Goal: Task Accomplishment & Management: Complete application form

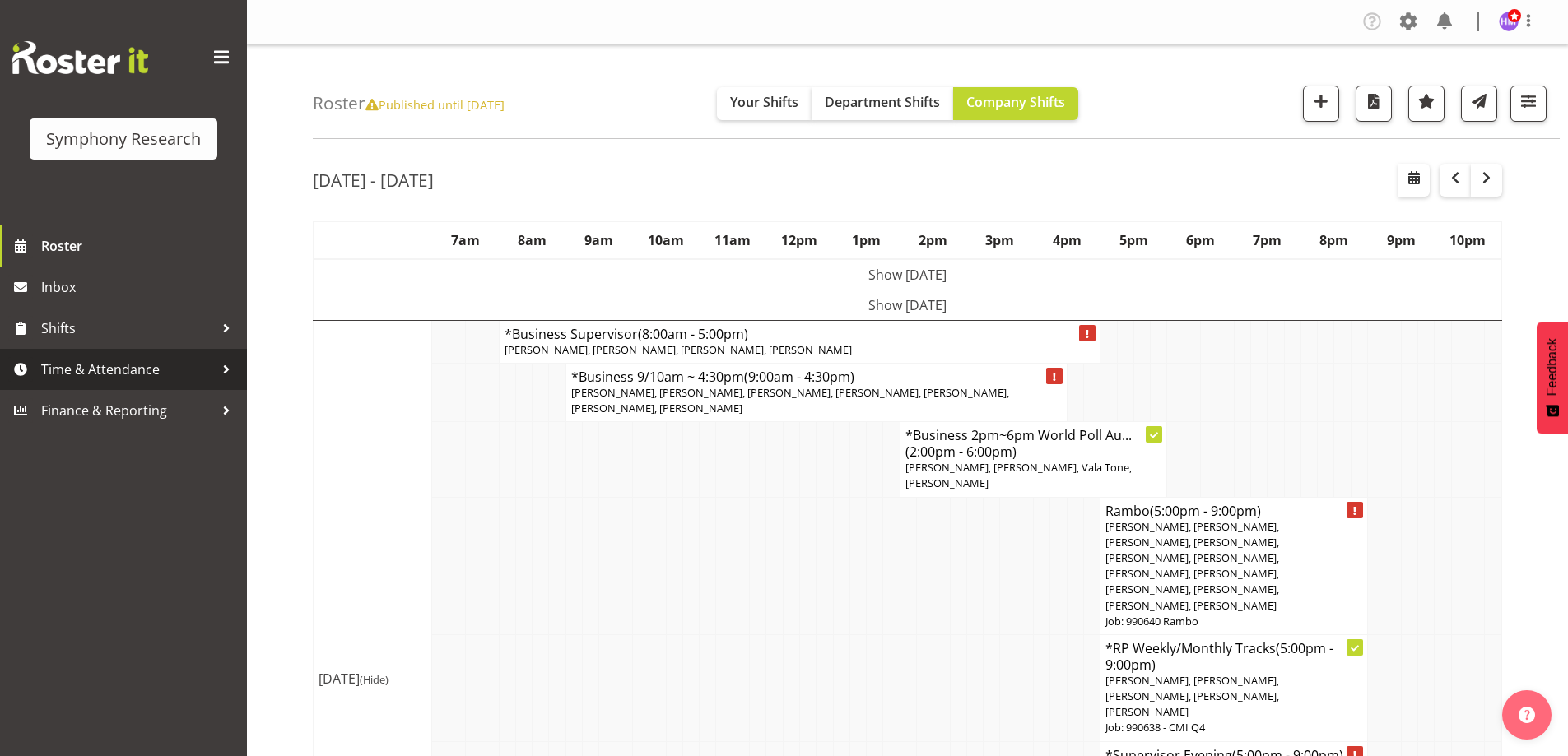
click at [179, 380] on span "Time & Attendance" at bounding box center [127, 369] width 173 height 24
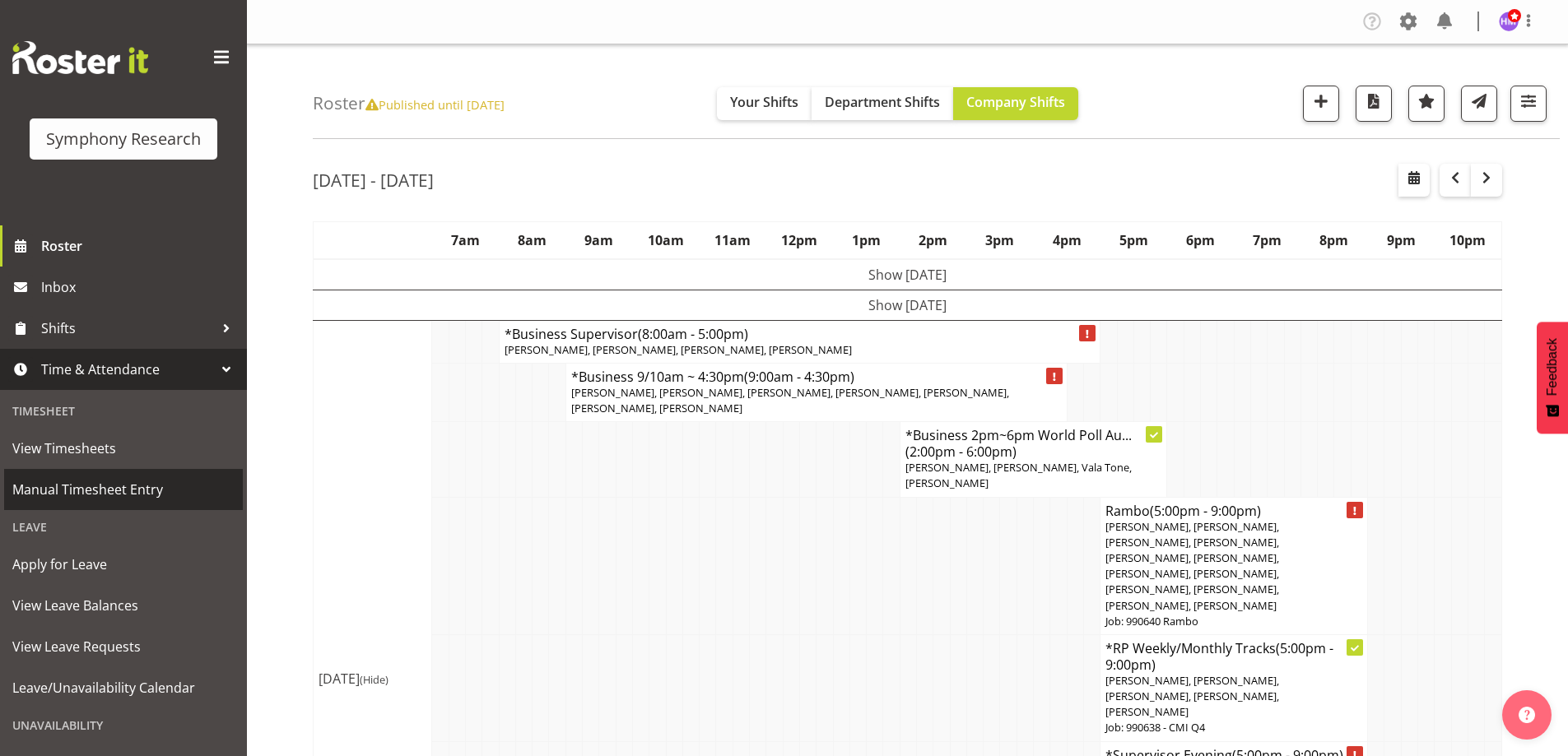
click at [133, 487] on span "Manual Timesheet Entry" at bounding box center [124, 489] width 223 height 24
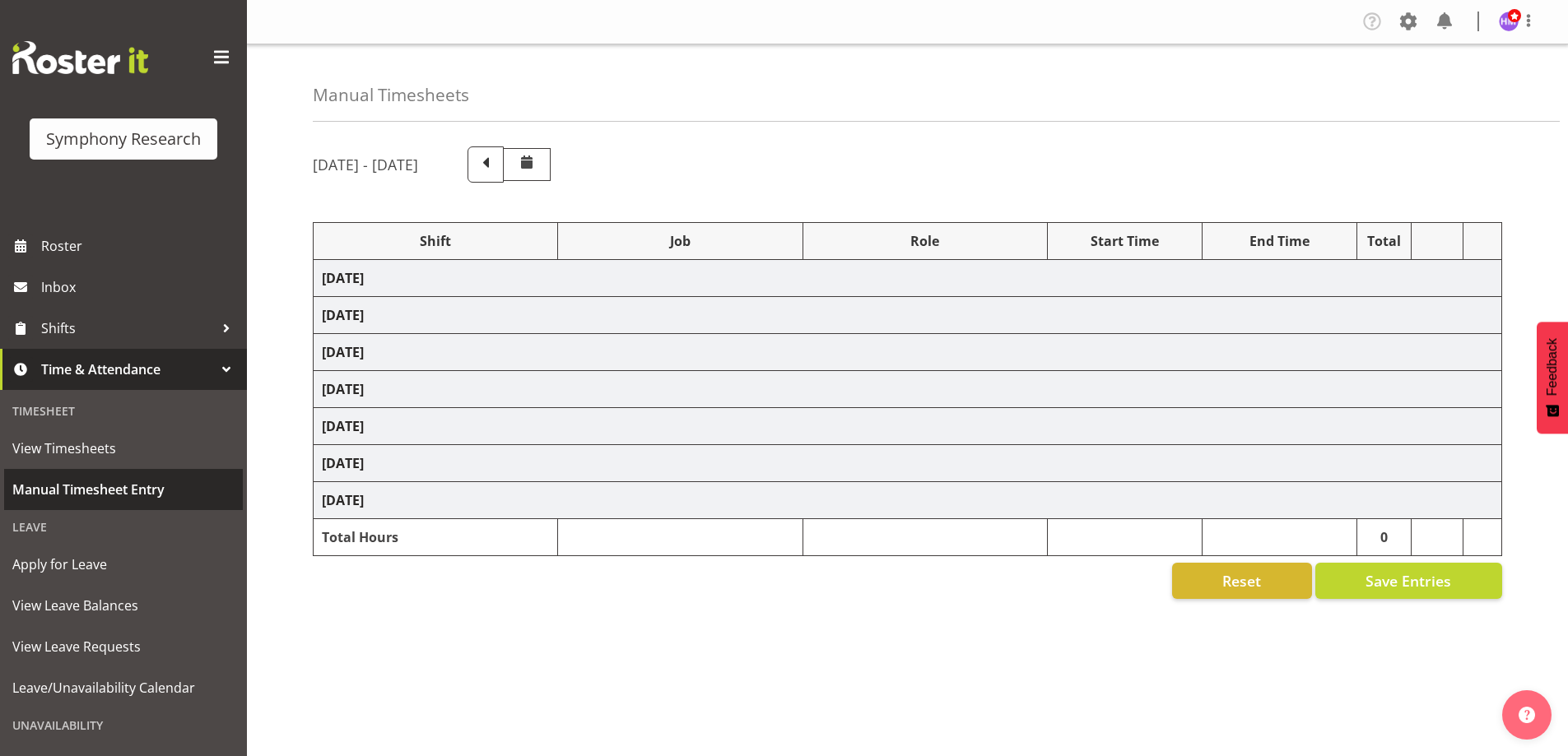
select select "1607"
select select "10732"
select select "1607"
select select "10732"
select select "1607"
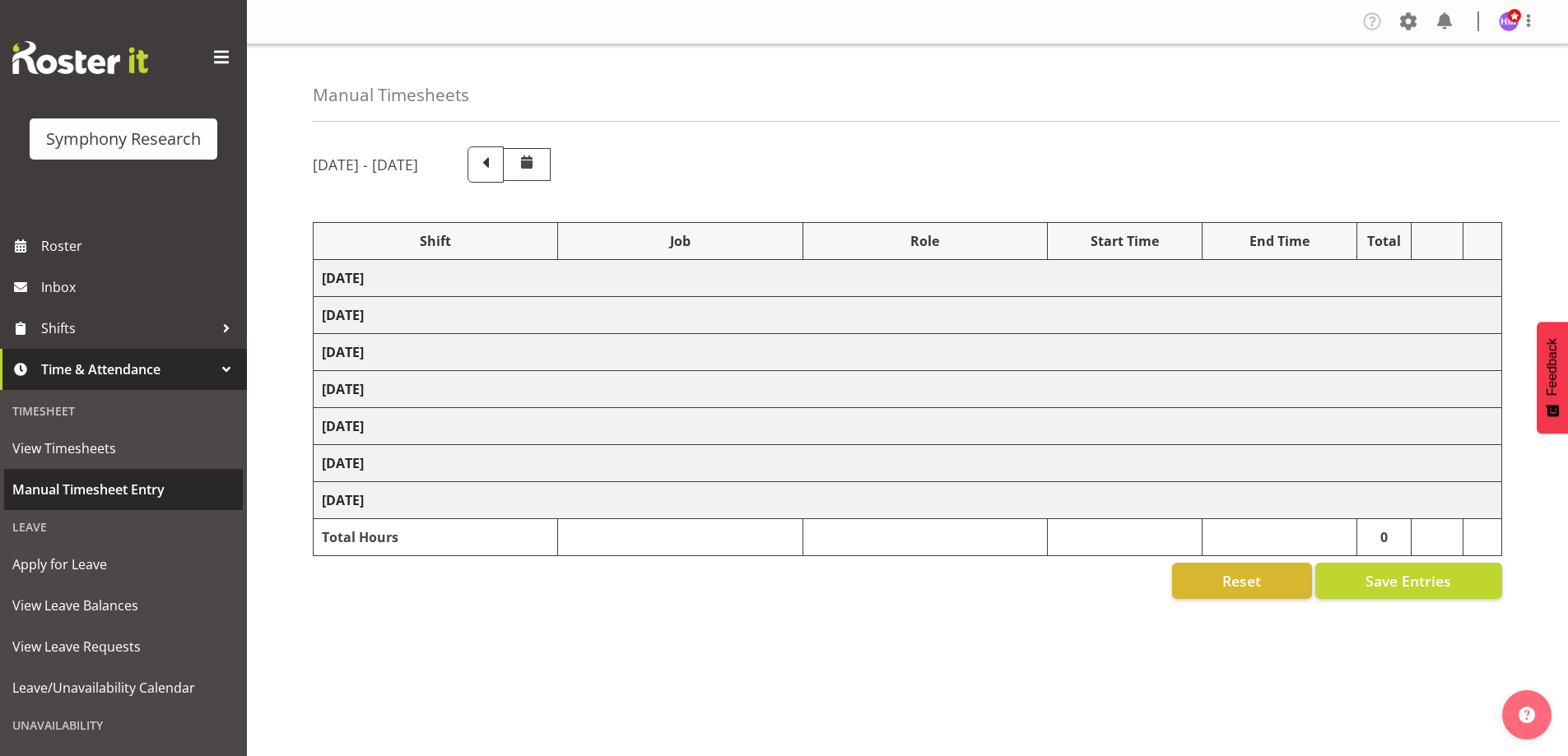
select select "10732"
select select "48116"
select select "10732"
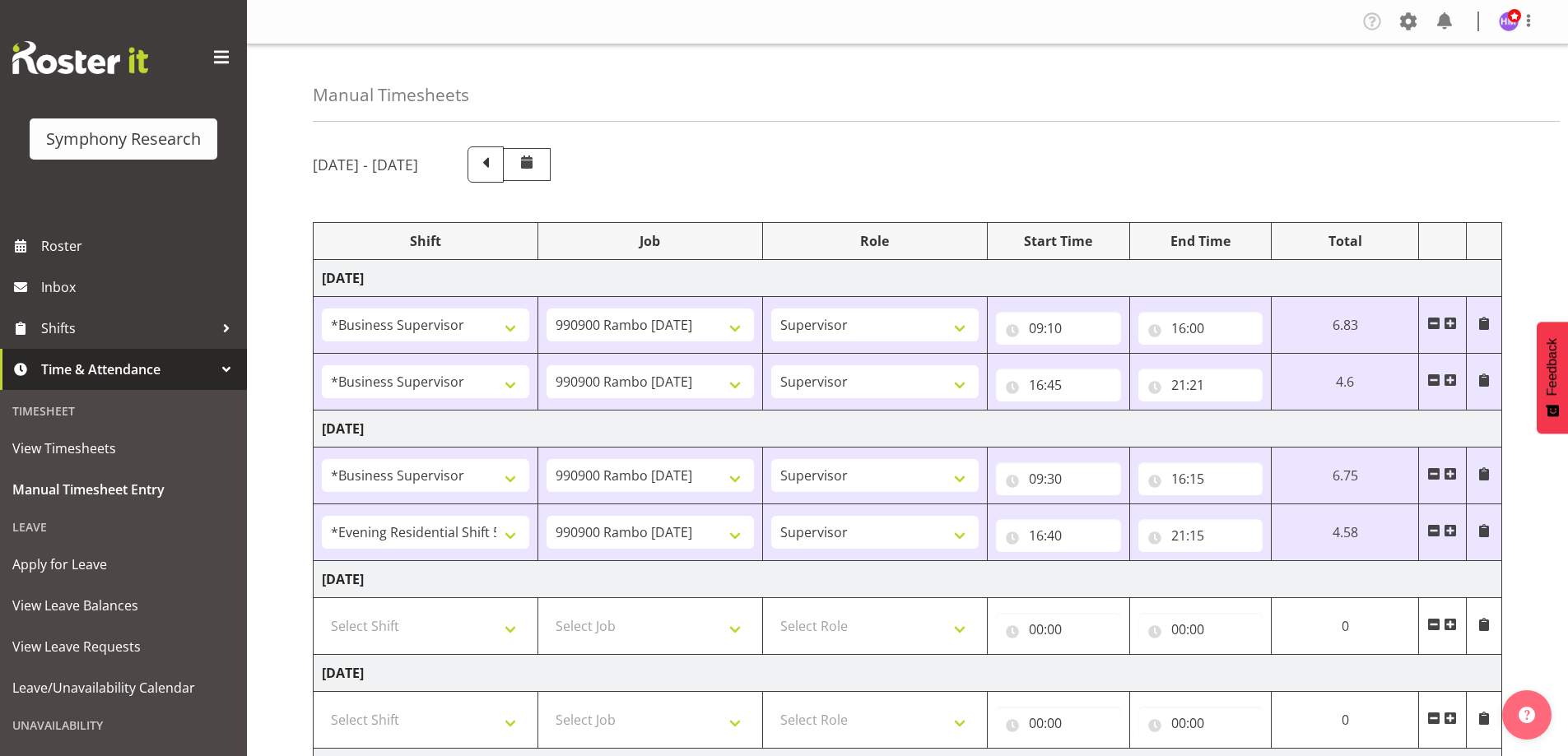
click at [271, 335] on div "Manual Timesheets [DATE] - [DATE] Shift Job Role Start Time End Time Total [DAT…" at bounding box center [908, 583] width 1321 height 1078
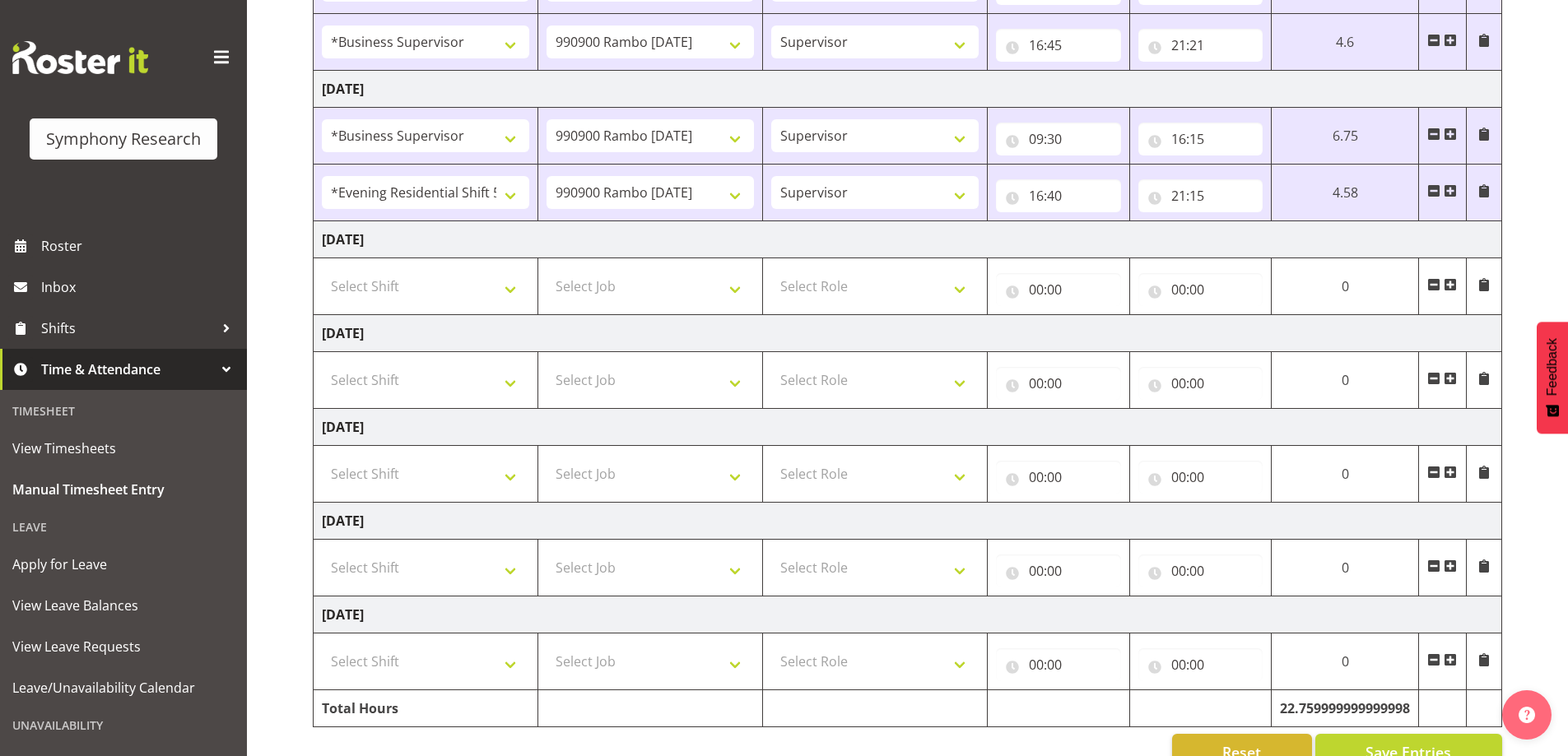
scroll to position [379, 0]
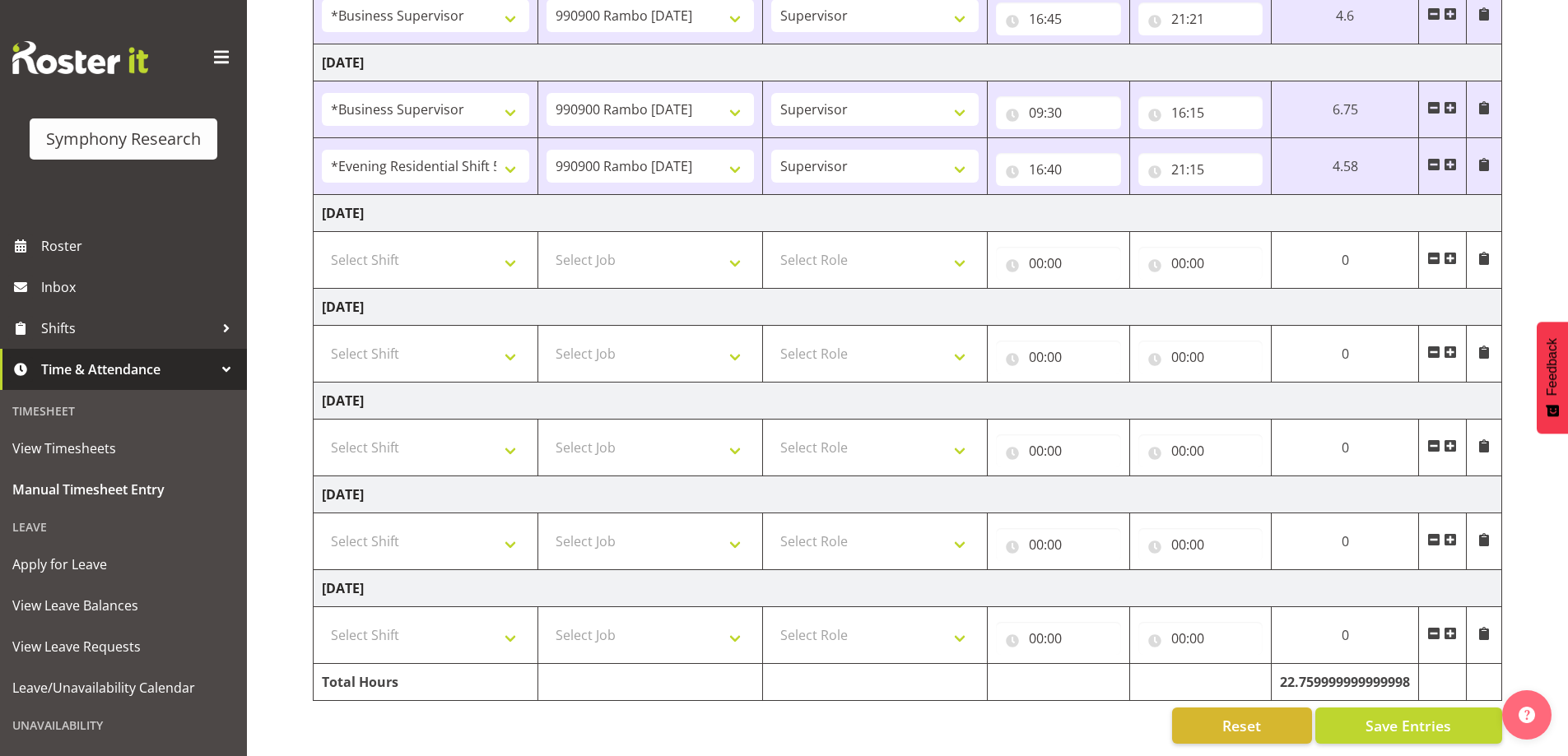
drag, startPoint x: 271, startPoint y: 335, endPoint x: 252, endPoint y: 449, distance: 115.6
click at [252, 449] on div "Manual Timesheets [DATE] - [DATE] Shift Job Role Start Time End Time Total [DAT…" at bounding box center [908, 217] width 1321 height 1078
click at [462, 243] on select "Select Shift !!Weekend Residential (Roster IT Shift Label) *Business 9/10am ~ 4…" at bounding box center [425, 260] width 207 height 33
select select "1607"
click at [322, 243] on select "Select Shift !!Weekend Residential (Roster IT Shift Label) *Business 9/10am ~ 4…" at bounding box center [425, 260] width 207 height 33
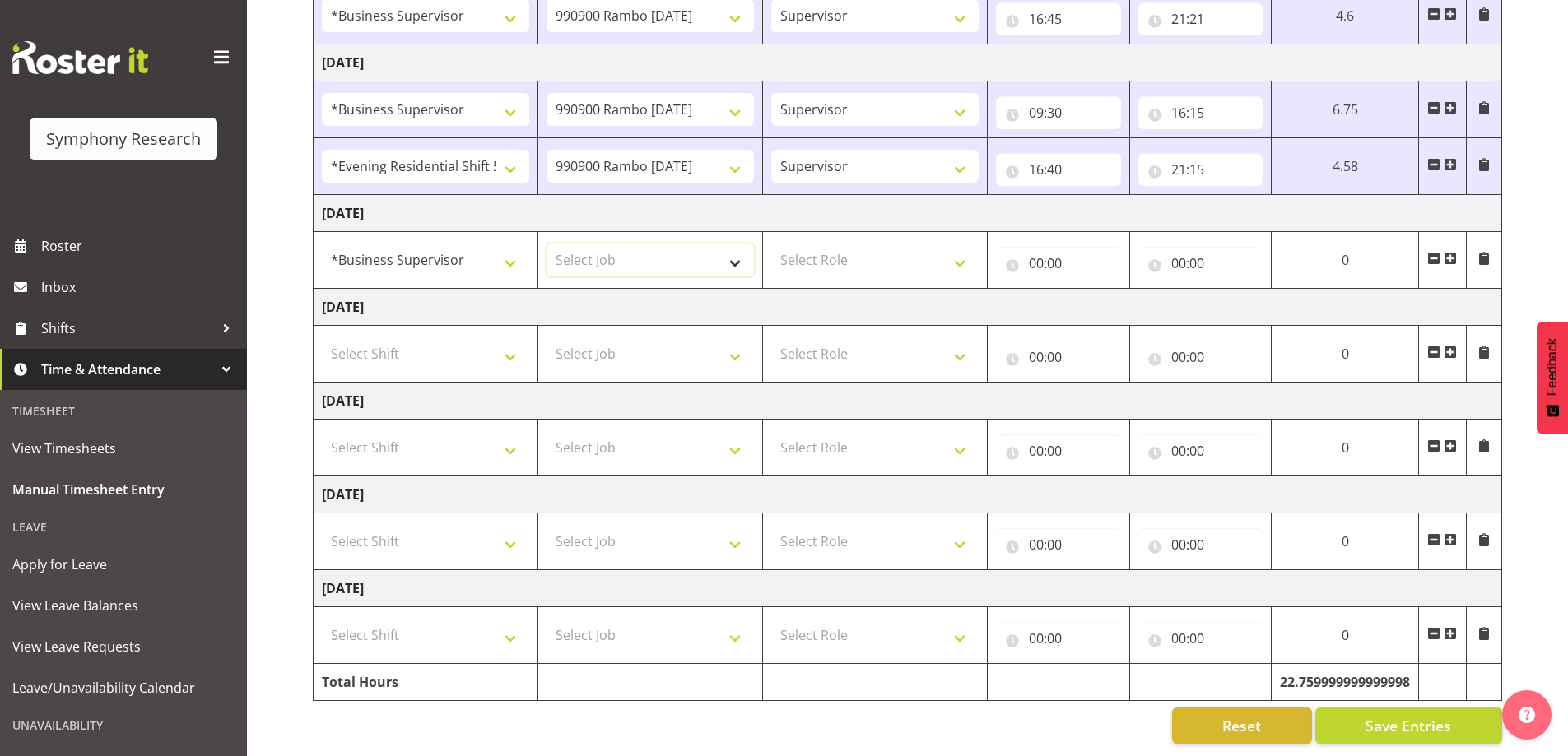
click at [599, 249] on select "Select Job 550060 IF Admin 553492 World Poll Aus Wave 2 Main 2025 553493 World …" at bounding box center [650, 260] width 207 height 33
select select "10732"
click at [546, 243] on select "Select Job 550060 IF Admin 553492 World Poll Aus Wave 2 Main 2025 553493 World …" at bounding box center [650, 260] width 207 height 33
click at [841, 255] on select "Select Role Supervisor Interviewing Briefing" at bounding box center [875, 260] width 207 height 33
select select "45"
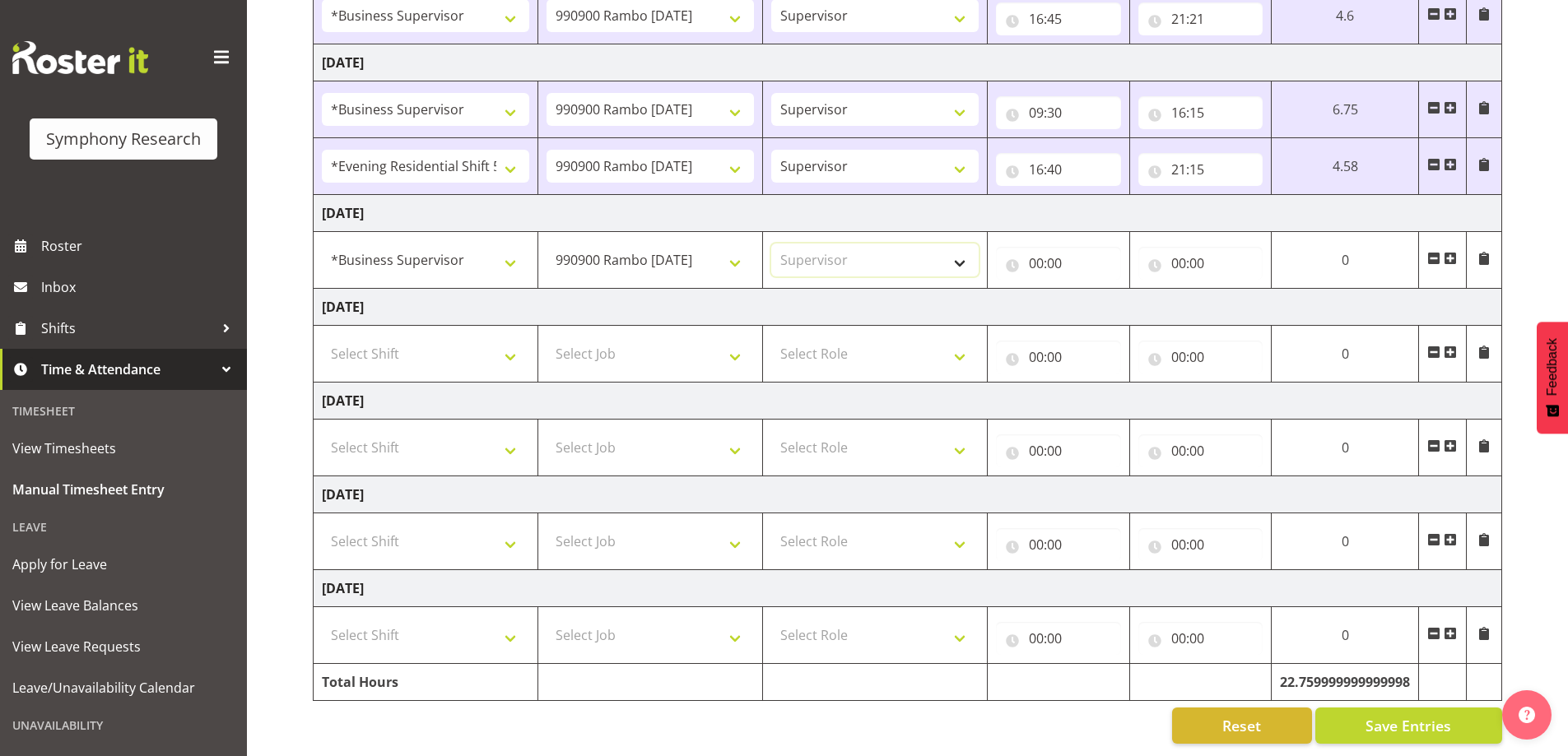
click at [772, 243] on select "Select Role Supervisor Interviewing Briefing" at bounding box center [875, 260] width 207 height 33
click at [1034, 252] on input "00:00" at bounding box center [1059, 263] width 125 height 33
click at [1102, 302] on select "00 01 02 03 04 05 06 07 08 09 10 11 12 13 14 15 16 17 18 19 20 21 22 23" at bounding box center [1108, 306] width 37 height 33
select select "9"
click at [1127, 289] on select "00 01 02 03 04 05 06 07 08 09 10 11 12 13 14 15 16 17 18 19 20 21 22 23" at bounding box center [1108, 306] width 37 height 33
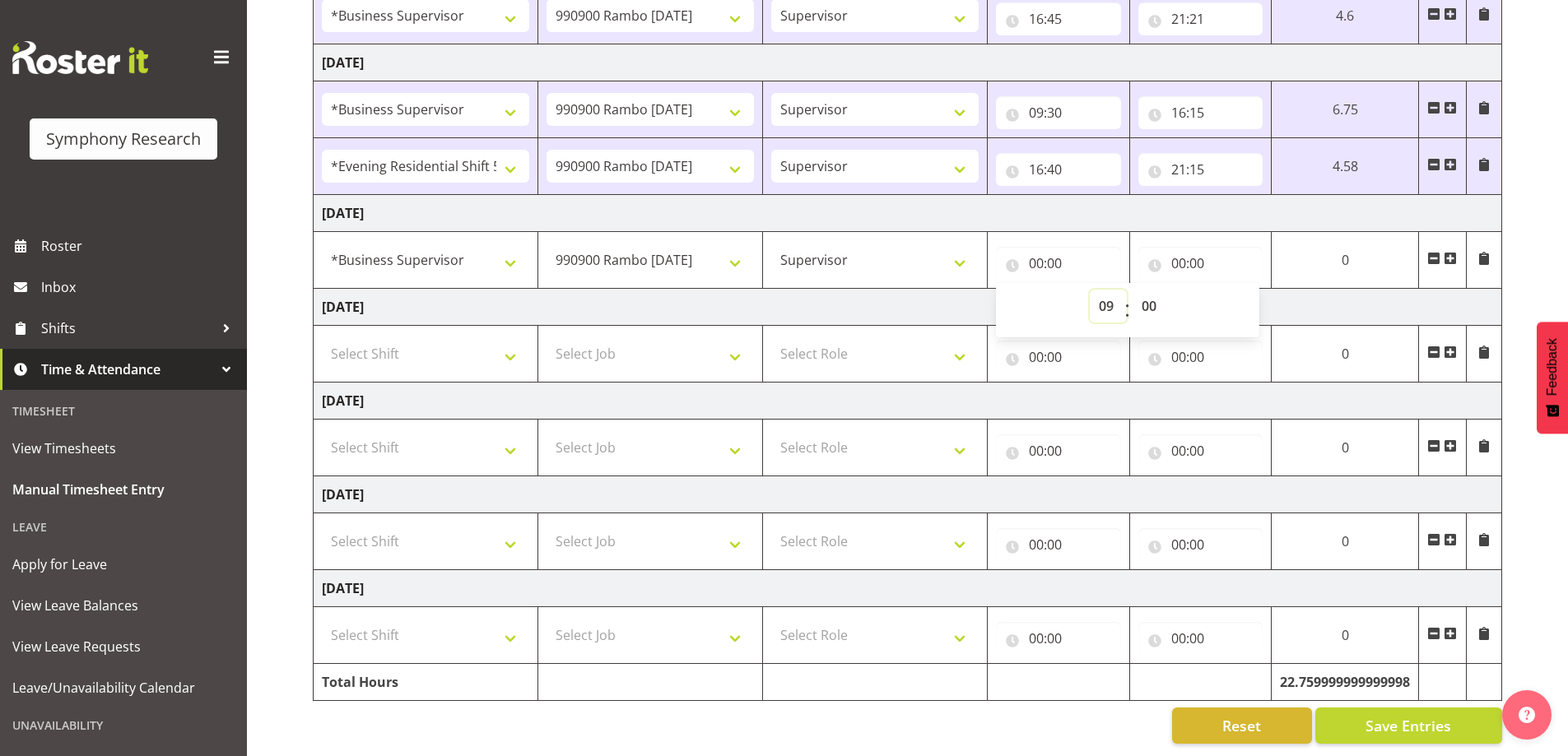
type input "09:00"
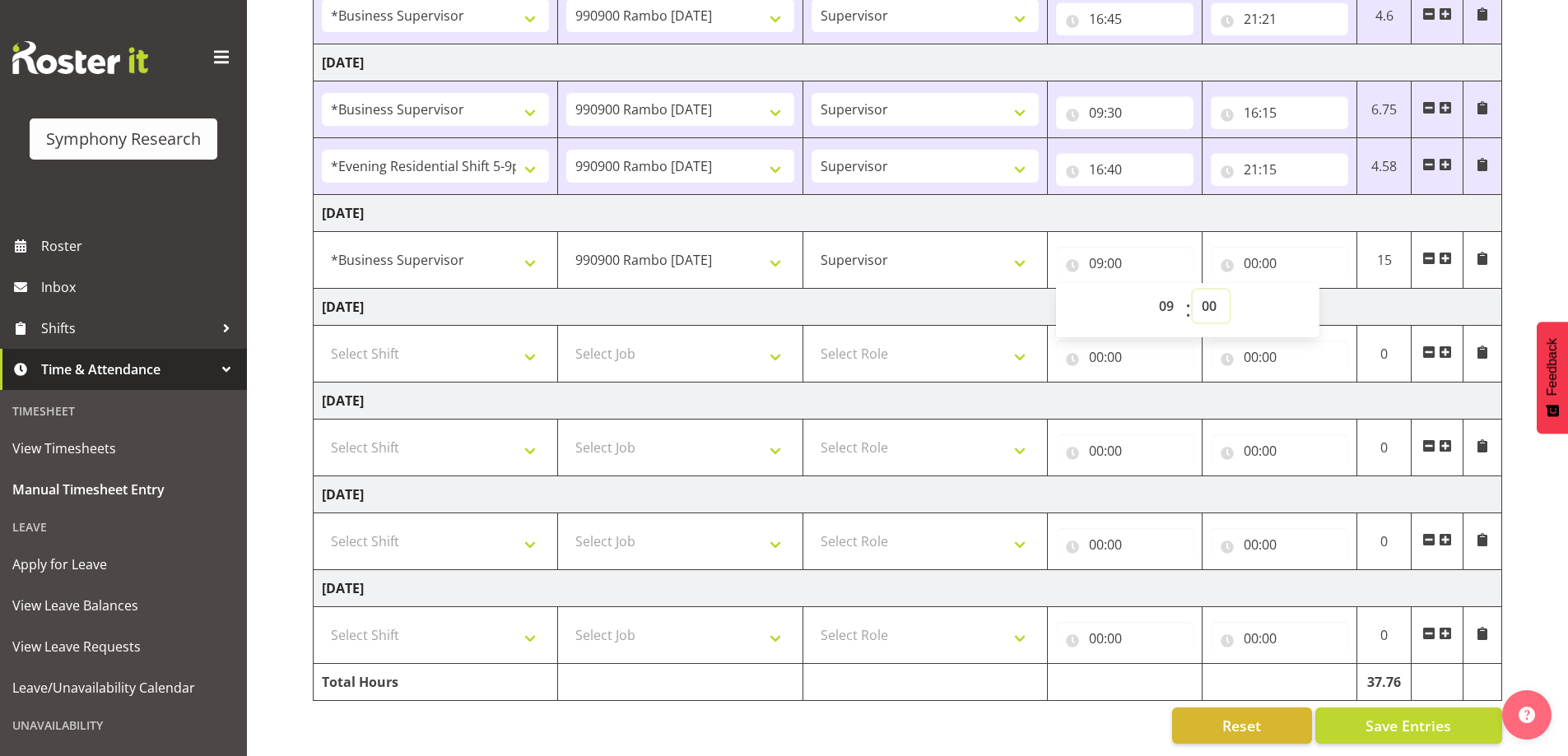
click at [1211, 294] on select "00 01 02 03 04 05 06 07 08 09 10 11 12 13 14 15 16 17 18 19 20 21 22 23 24 25 2…" at bounding box center [1212, 306] width 37 height 33
select select "30"
click at [1193, 289] on select "00 01 02 03 04 05 06 07 08 09 10 11 12 13 14 15 16 17 18 19 20 21 22 23 24 25 2…" at bounding box center [1212, 306] width 37 height 33
type input "09:30"
click at [1225, 247] on input "00:00" at bounding box center [1280, 263] width 138 height 33
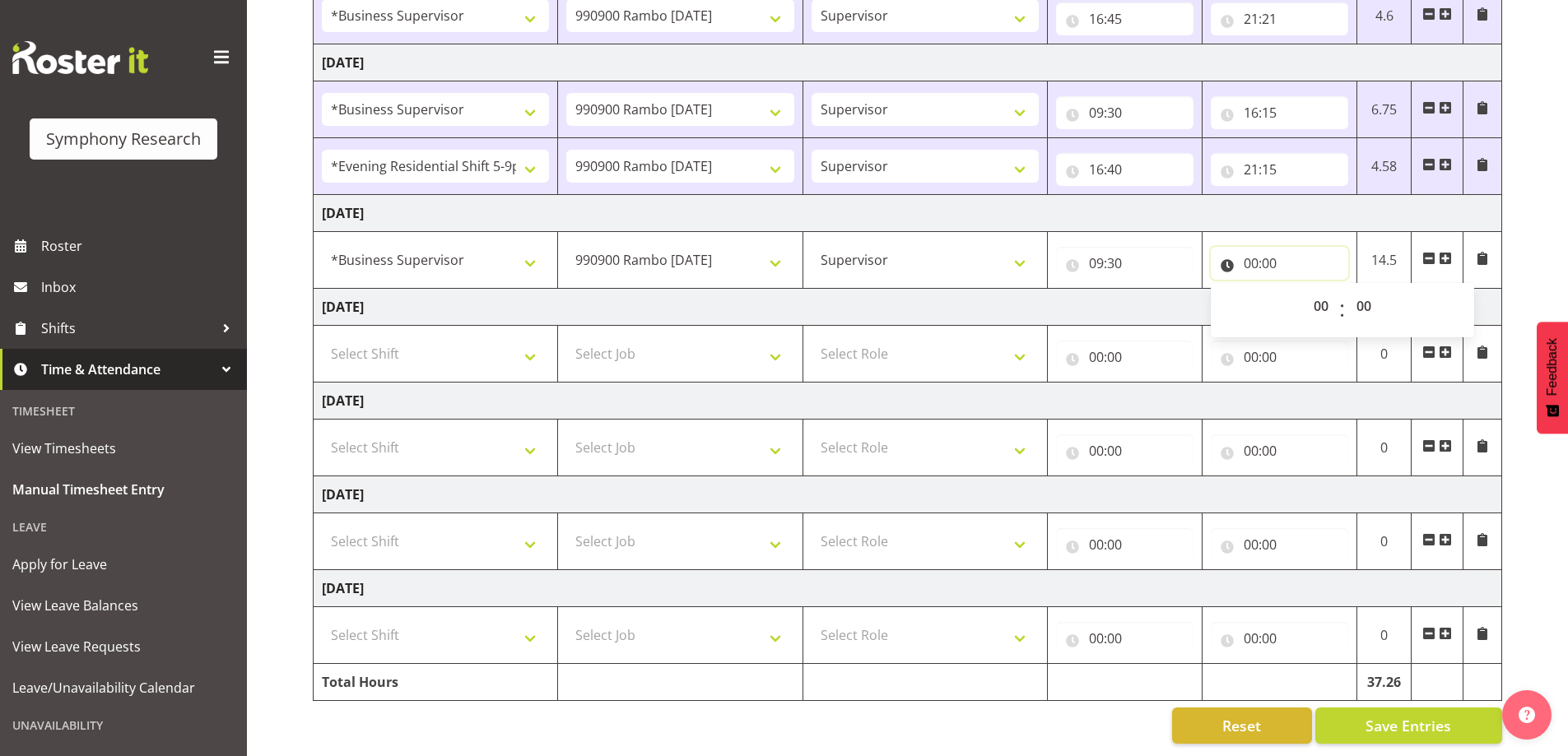
click at [1232, 256] on input "00:00" at bounding box center [1280, 263] width 138 height 33
click at [1330, 297] on select "00 01 02 03 04 05 06 07 08 09 10 11 12 13 14 15 16 17 18 19 20 21 22 23" at bounding box center [1323, 306] width 37 height 33
select select "8"
click at [1305, 289] on select "00 01 02 03 04 05 06 07 08 09 10 11 12 13 14 15 16 17 18 19 20 21 22 23" at bounding box center [1323, 306] width 37 height 33
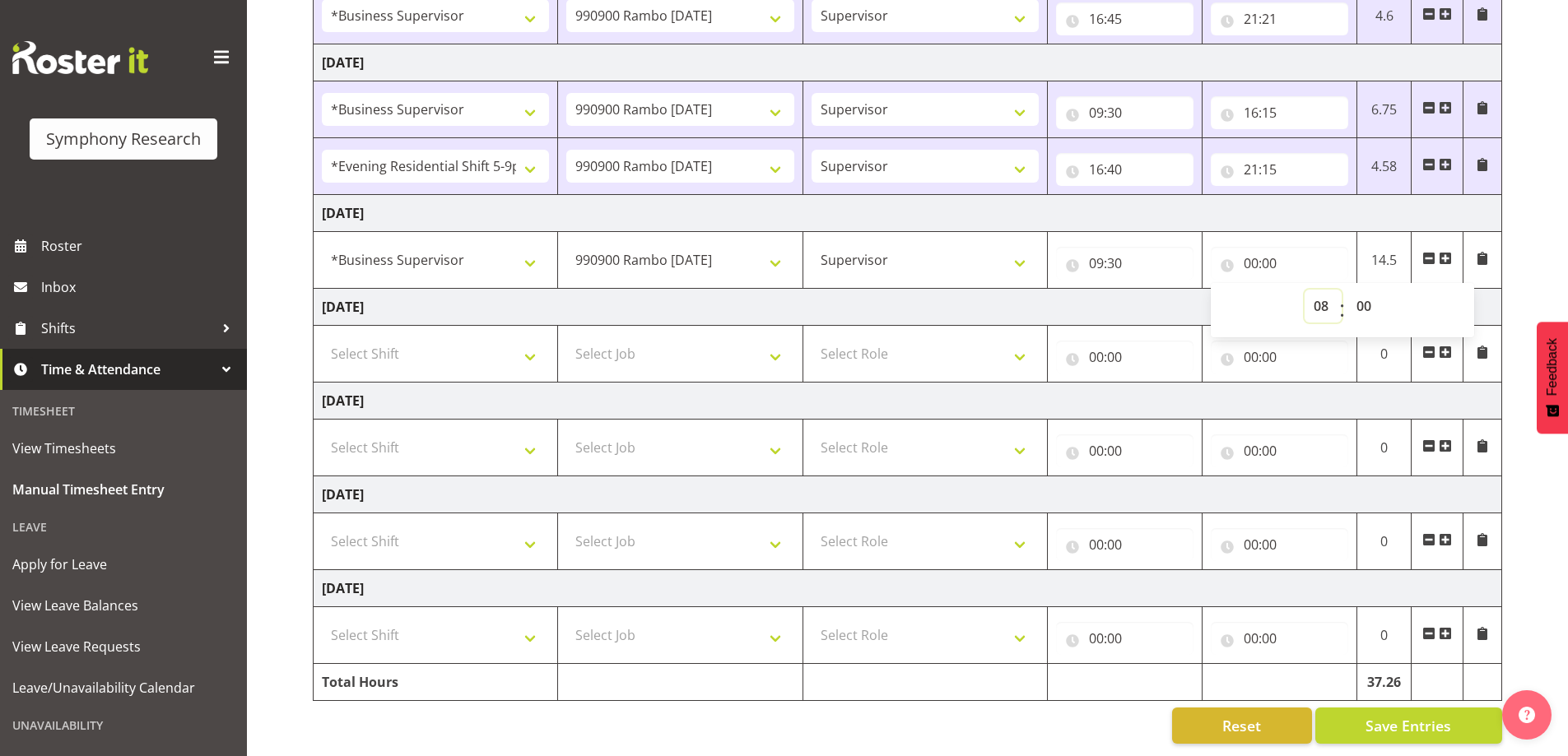
type input "08:00"
click at [1310, 307] on select "00 01 02 03 04 05 06 07 08 09 10 11 12 13 14 15 16 17 18 19 20 21 22 23" at bounding box center [1323, 306] width 37 height 33
select select "20"
click at [1305, 289] on select "00 01 02 03 04 05 06 07 08 09 10 11 12 13 14 15 16 17 18 19 20 21 22 23" at bounding box center [1323, 306] width 37 height 33
type input "20:00"
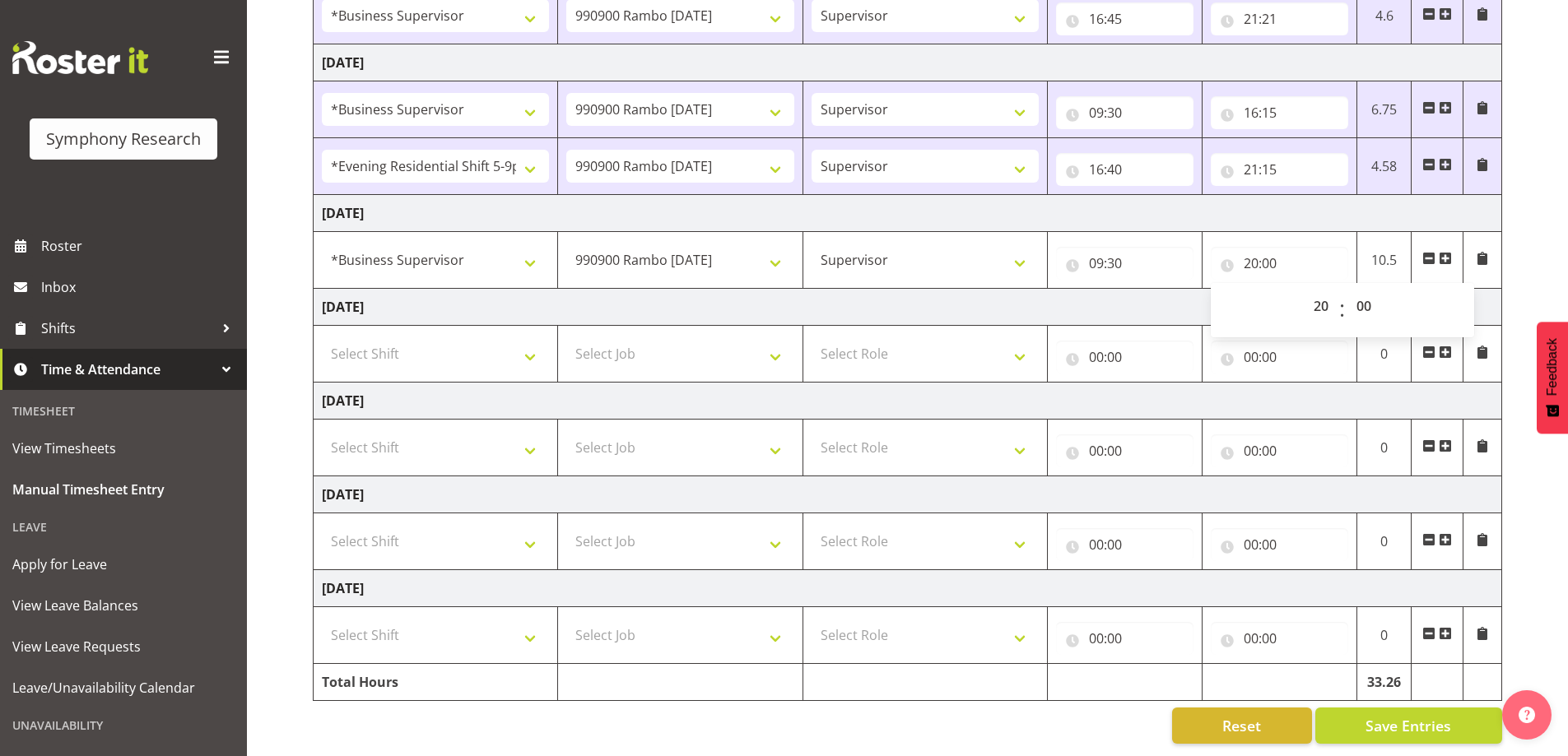
click at [1431, 251] on span at bounding box center [1429, 260] width 14 height 18
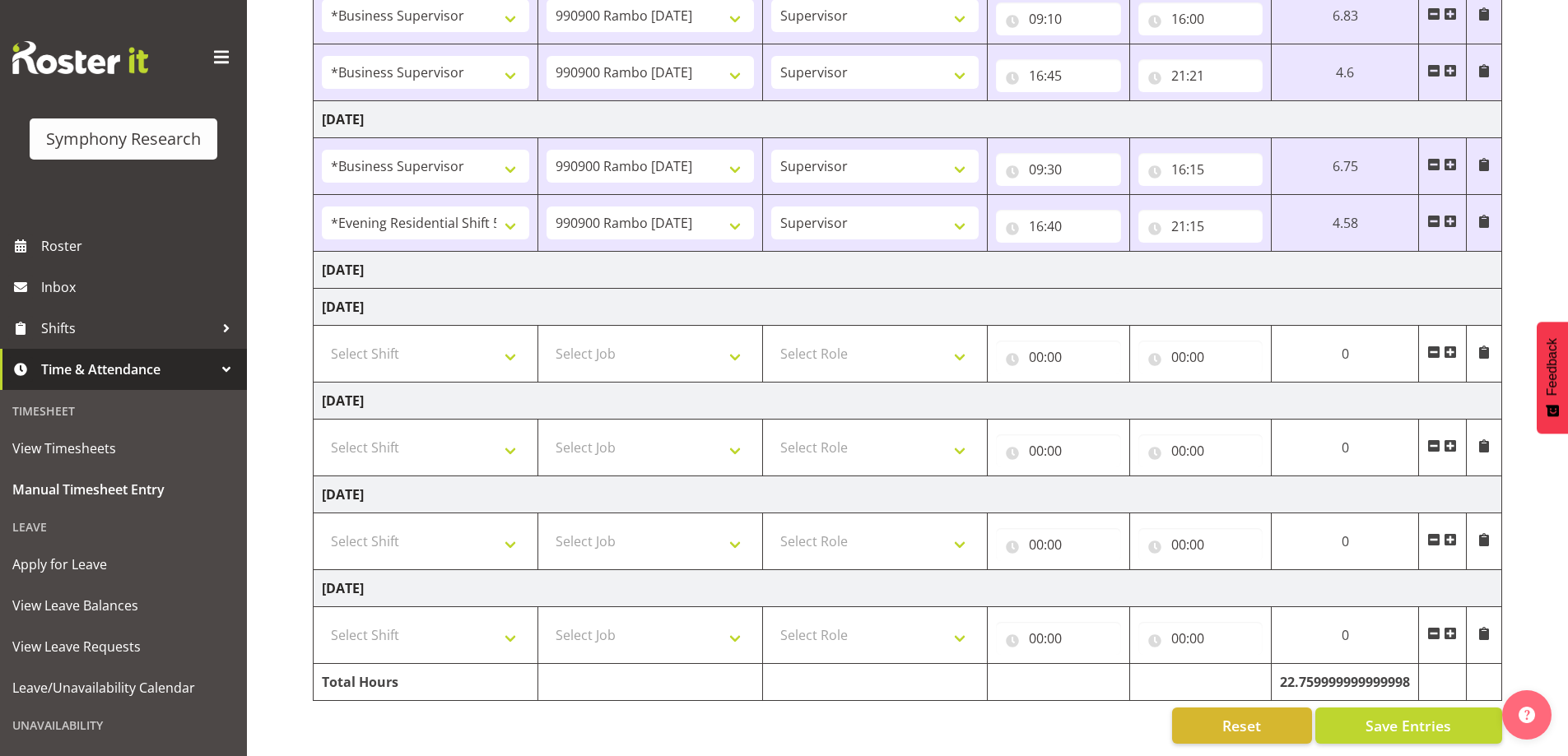
scroll to position [322, 0]
